Goal: Find specific page/section: Find specific page/section

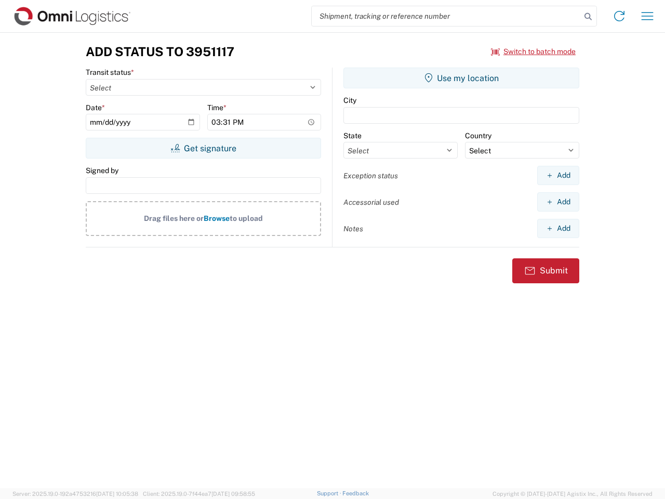
click at [446, 16] on input "search" at bounding box center [446, 16] width 269 height 20
click at [588, 17] on icon at bounding box center [588, 16] width 15 height 15
click at [620, 16] on icon at bounding box center [619, 16] width 17 height 17
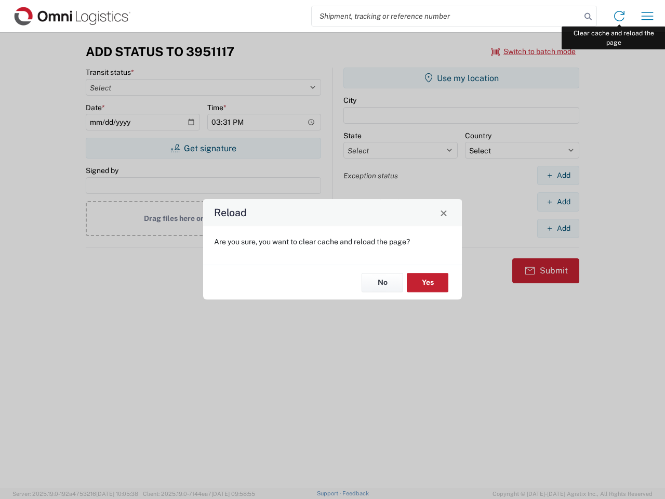
click at [648, 16] on div "Reload Are you sure, you want to clear cache and reload the page? No Yes" at bounding box center [332, 249] width 665 height 499
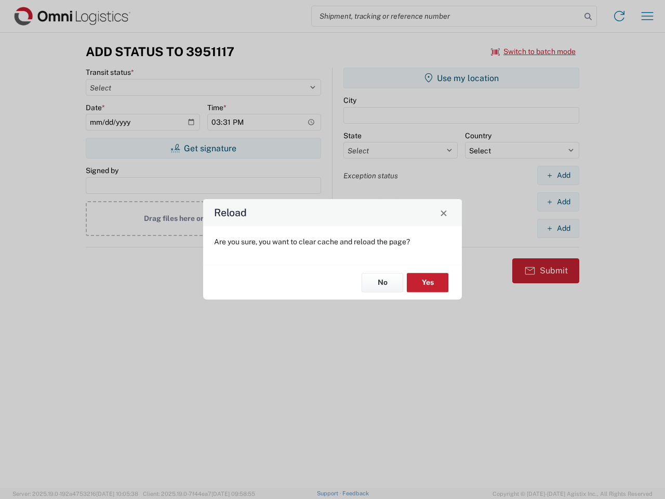
click at [534, 51] on div "Reload Are you sure, you want to clear cache and reload the page? No Yes" at bounding box center [332, 249] width 665 height 499
click at [203, 148] on div "Reload Are you sure, you want to clear cache and reload the page? No Yes" at bounding box center [332, 249] width 665 height 499
click at [462, 78] on div "Reload Are you sure, you want to clear cache and reload the page? No Yes" at bounding box center [332, 249] width 665 height 499
click at [558, 175] on div "Reload Are you sure, you want to clear cache and reload the page? No Yes" at bounding box center [332, 249] width 665 height 499
click at [558, 202] on div "Reload Are you sure, you want to clear cache and reload the page? No Yes" at bounding box center [332, 249] width 665 height 499
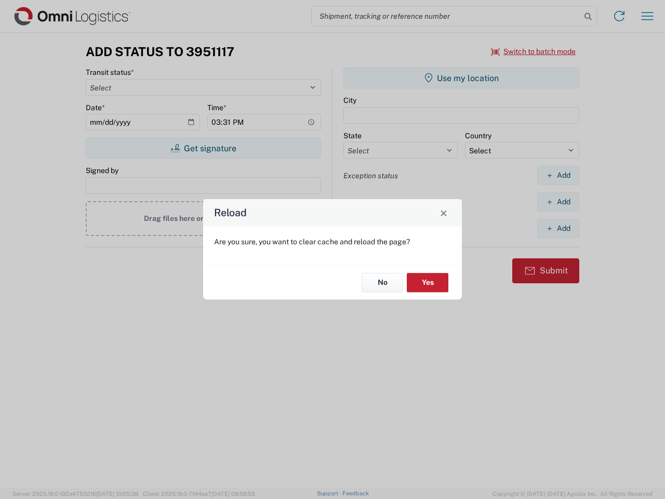
click at [558, 228] on div "Reload Are you sure, you want to clear cache and reload the page? No Yes" at bounding box center [332, 249] width 665 height 499
